Goal: Task Accomplishment & Management: Complete application form

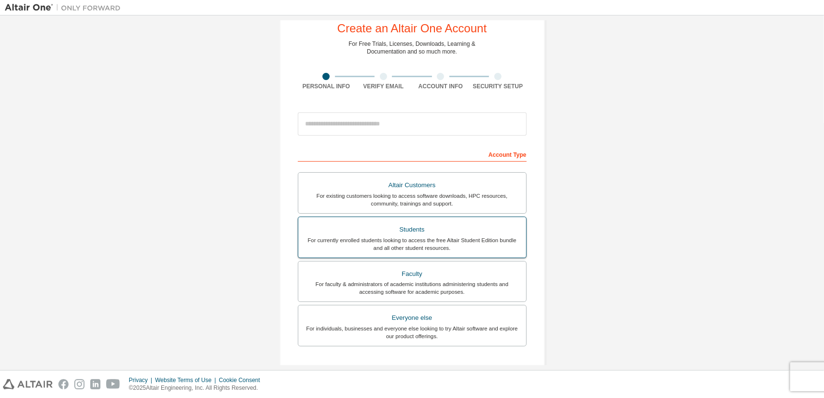
scroll to position [28, 0]
click at [418, 239] on div "For currently enrolled students looking to access the free Altair Student Editi…" at bounding box center [412, 243] width 216 height 15
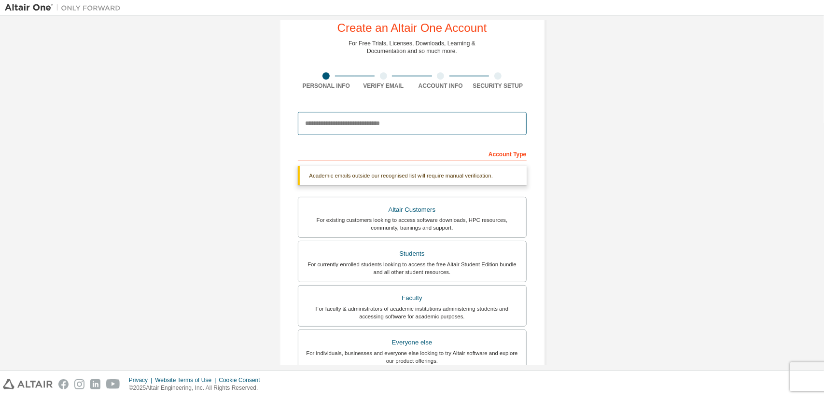
click at [364, 122] on input "email" at bounding box center [412, 123] width 229 height 23
type input "**********"
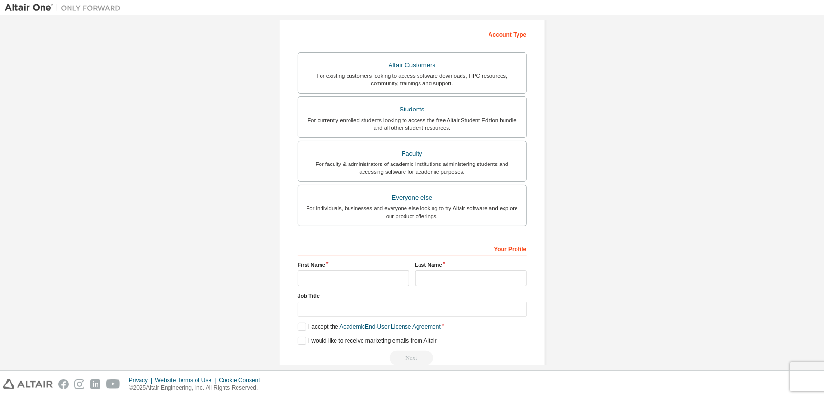
scroll to position [163, 0]
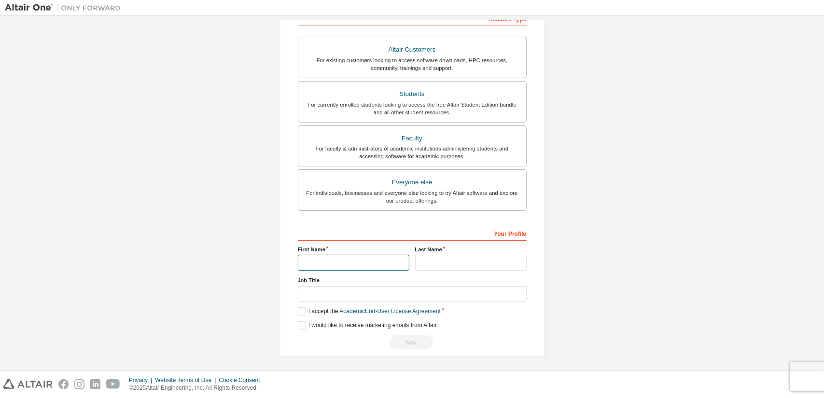
click at [337, 260] on input "text" at bounding box center [354, 263] width 112 height 16
type input "**********"
click at [336, 296] on input "text" at bounding box center [412, 294] width 229 height 16
type input "*******"
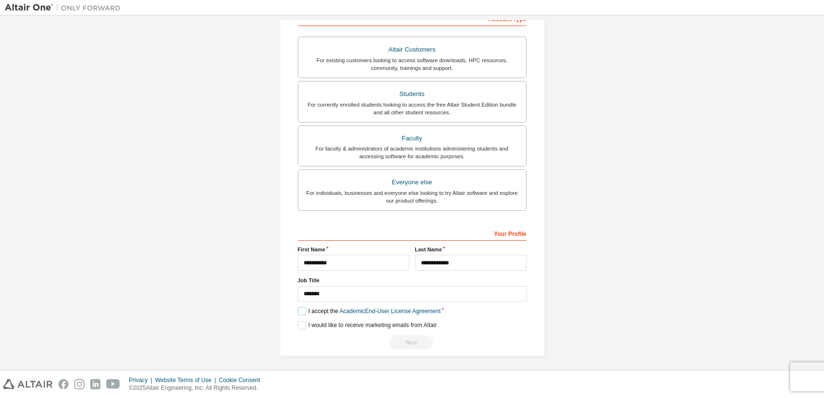
click at [303, 308] on label "I accept the Academic End-User License Agreement" at bounding box center [369, 312] width 143 height 8
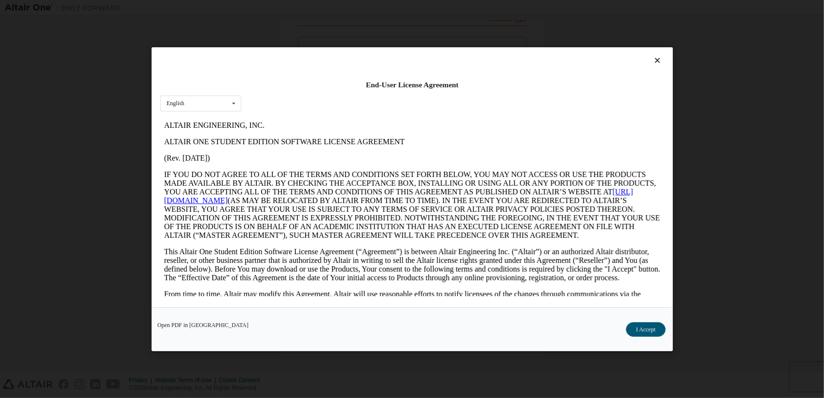
scroll to position [0, 0]
click at [644, 331] on button "I Accept" at bounding box center [646, 329] width 40 height 14
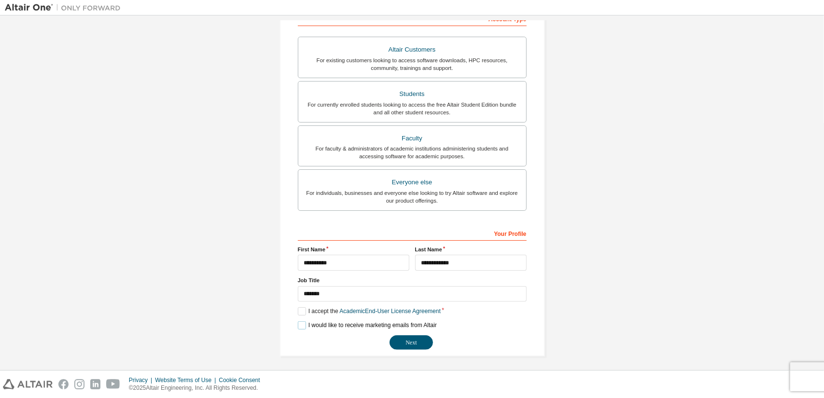
click at [301, 325] on label "I would like to receive marketing emails from Altair" at bounding box center [367, 326] width 139 height 8
click at [411, 339] on button "Next" at bounding box center [411, 343] width 43 height 14
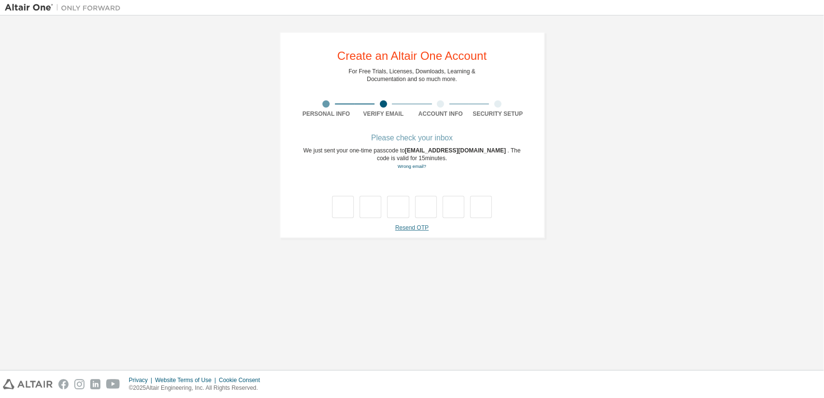
click at [408, 229] on link "Resend OTP" at bounding box center [412, 228] width 33 height 7
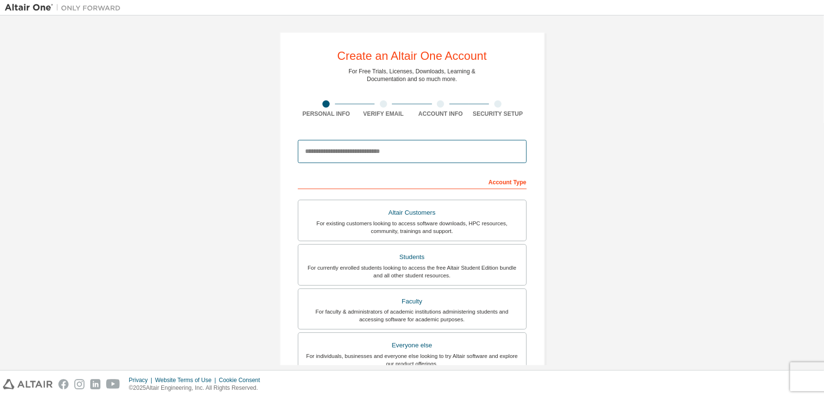
click at [378, 152] on input "email" at bounding box center [412, 151] width 229 height 23
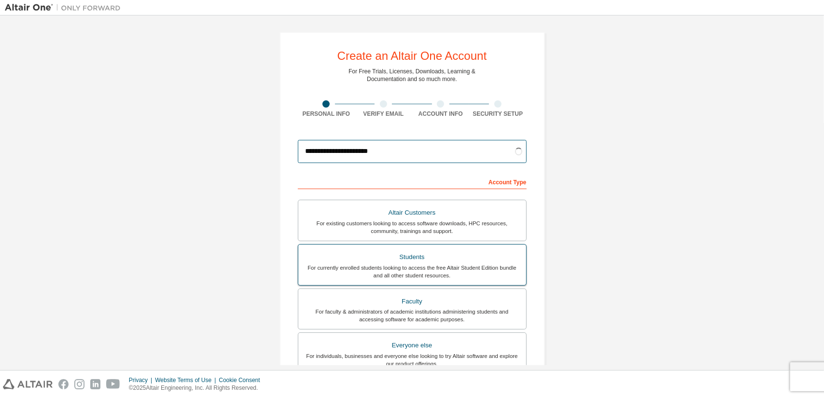
type input "**********"
click at [398, 274] on div "For currently enrolled students looking to access the free Altair Student Editi…" at bounding box center [412, 271] width 216 height 15
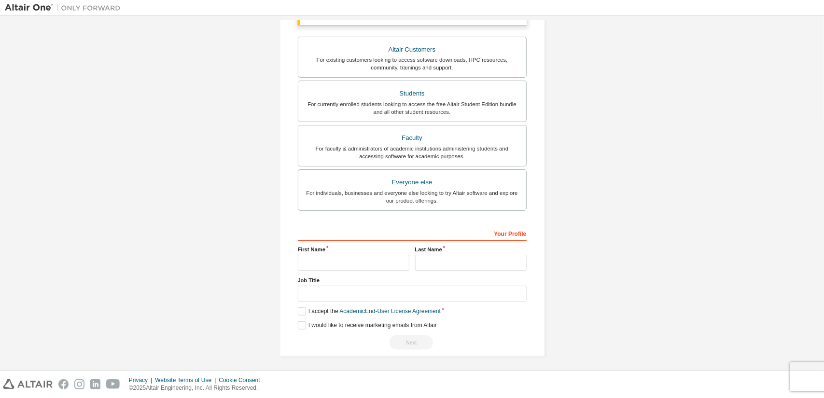
scroll to position [163, 0]
click at [333, 261] on input "text" at bounding box center [354, 263] width 112 height 16
type input "**********"
click at [298, 311] on label "I accept the Academic End-User License Agreement" at bounding box center [369, 312] width 143 height 8
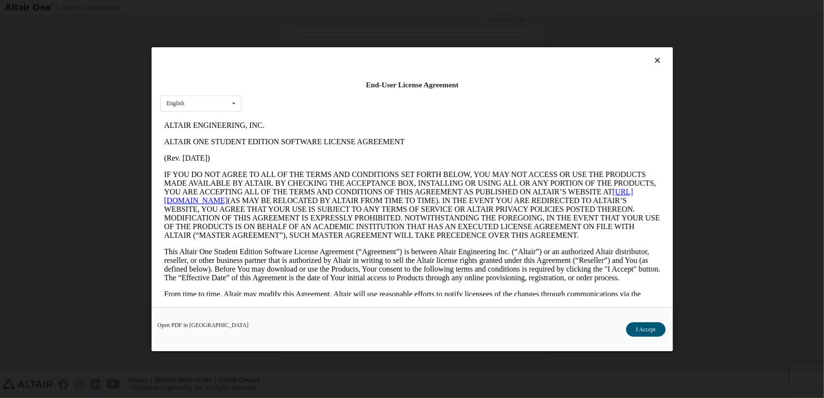
scroll to position [0, 0]
click at [660, 325] on button "I Accept" at bounding box center [646, 329] width 40 height 14
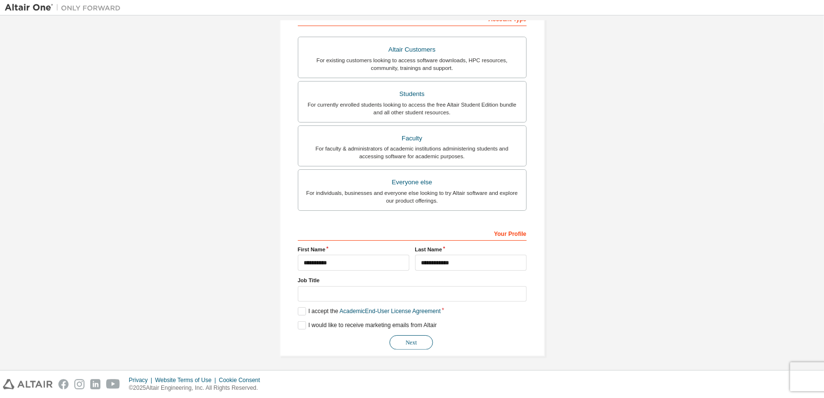
click at [410, 341] on button "Next" at bounding box center [411, 343] width 43 height 14
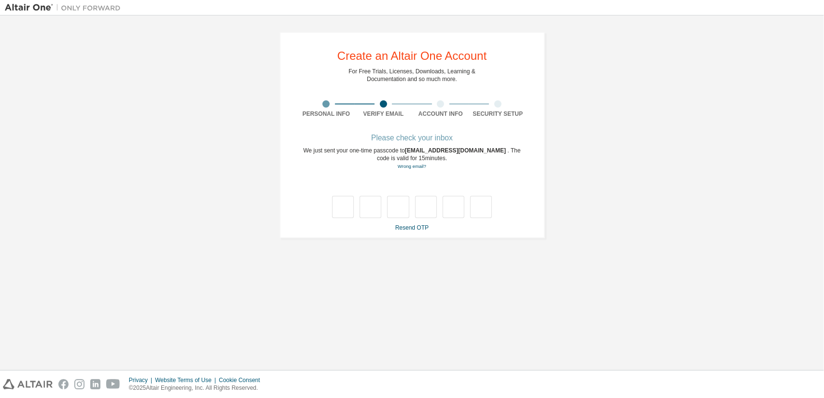
type input "*"
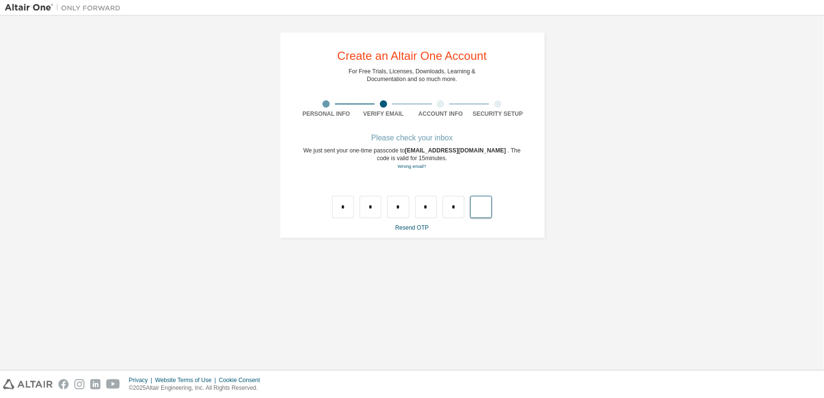
type input "*"
click at [341, 212] on input "text" at bounding box center [343, 207] width 22 height 22
type input "*"
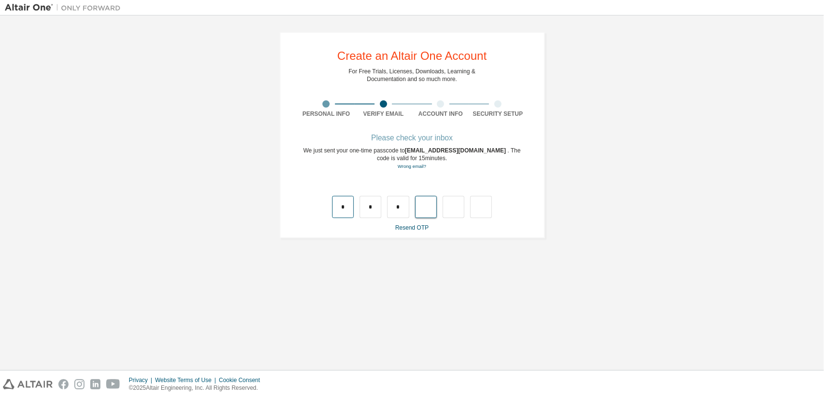
type input "*"
